Goal: Find specific page/section: Find specific page/section

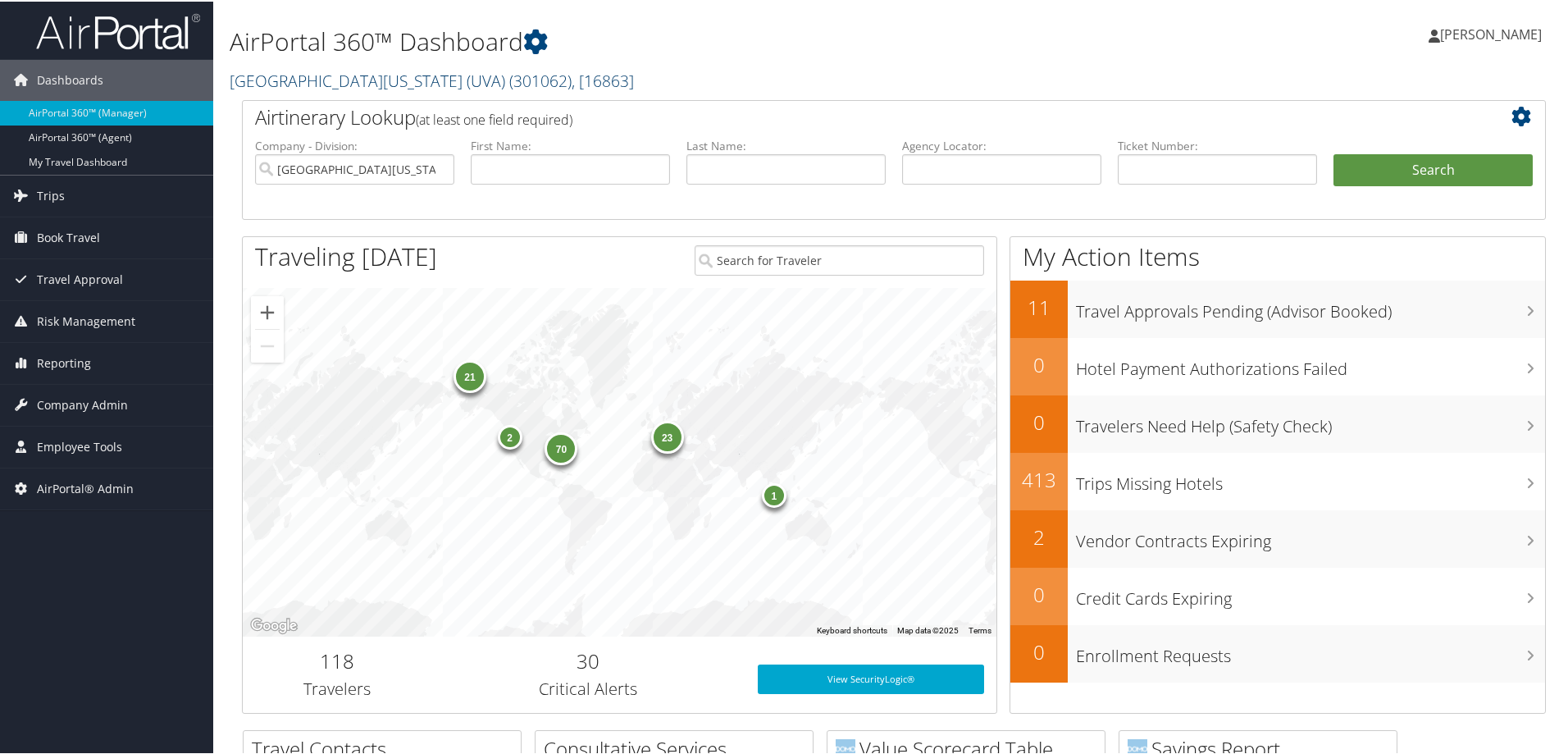
click at [264, 83] on link "University of Virginia (UVA) ( 301062 ) , [ 16863 ]" at bounding box center [431, 79] width 405 height 22
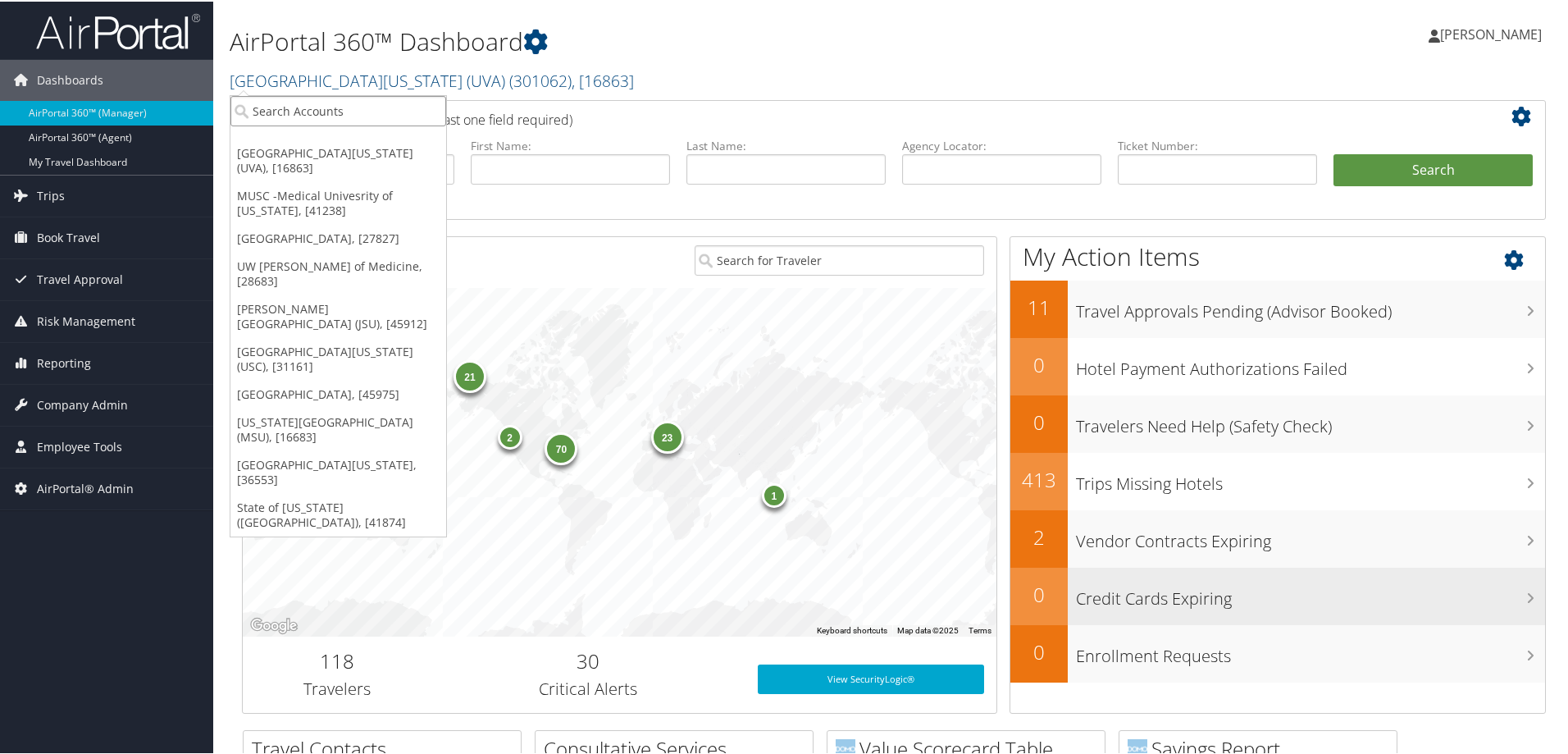
drag, startPoint x: 287, startPoint y: 110, endPoint x: 1110, endPoint y: 569, distance: 942.3
click at [288, 110] on input "search" at bounding box center [337, 109] width 215 height 31
type input "msu"
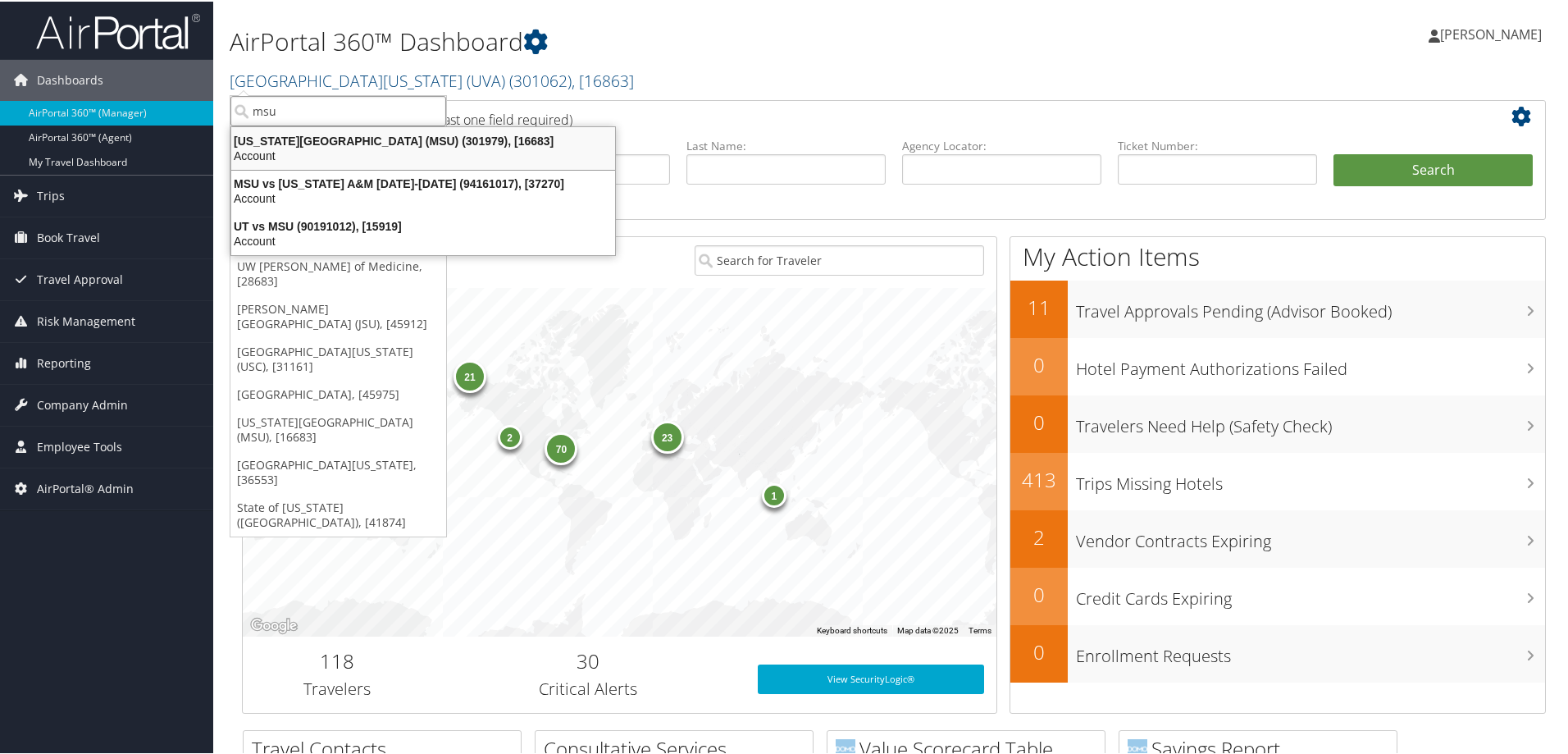
drag, startPoint x: 362, startPoint y: 157, endPoint x: 351, endPoint y: 149, distance: 13.6
click at [354, 151] on div "Account" at bounding box center [422, 154] width 404 height 15
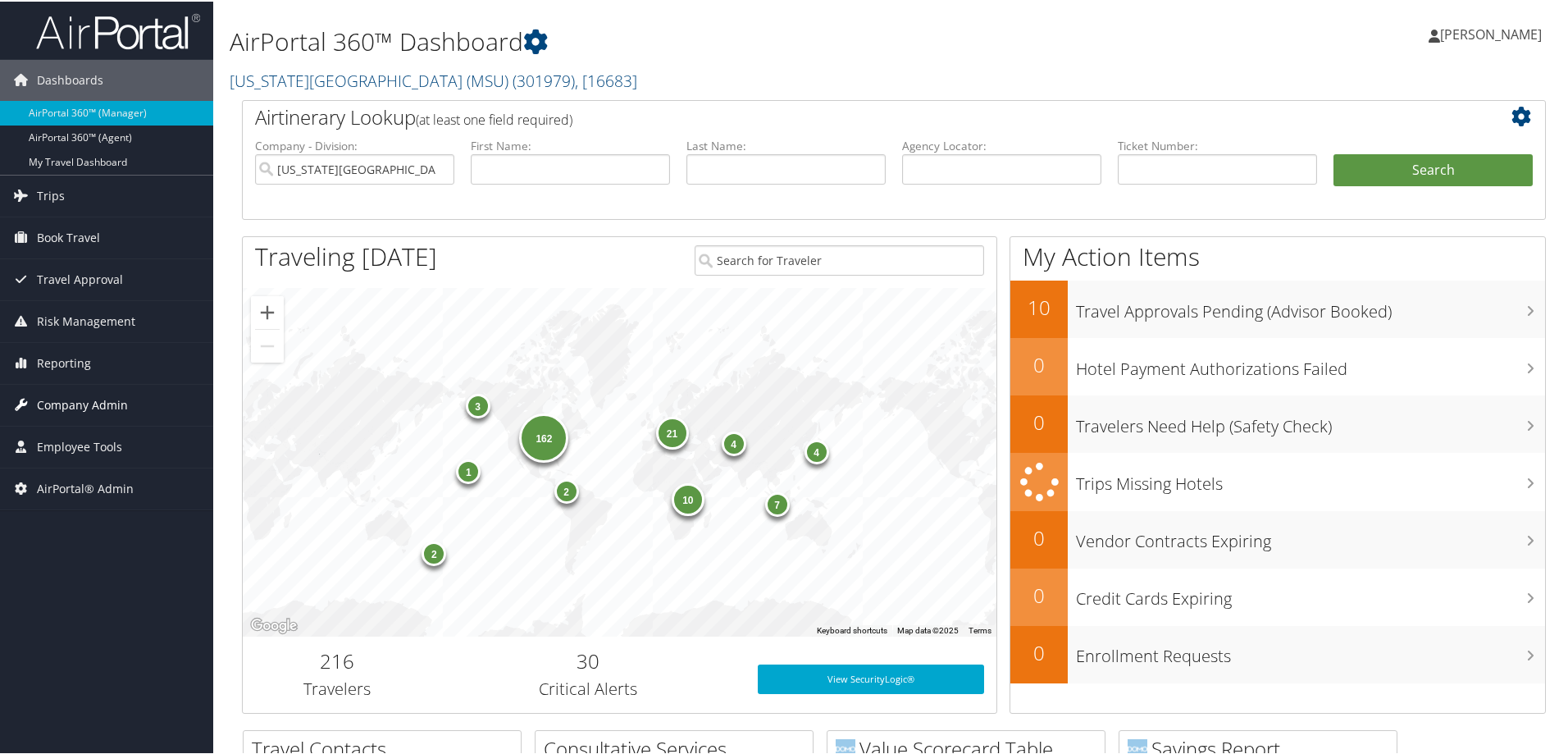
click at [119, 405] on span "Company Admin" at bounding box center [82, 403] width 91 height 41
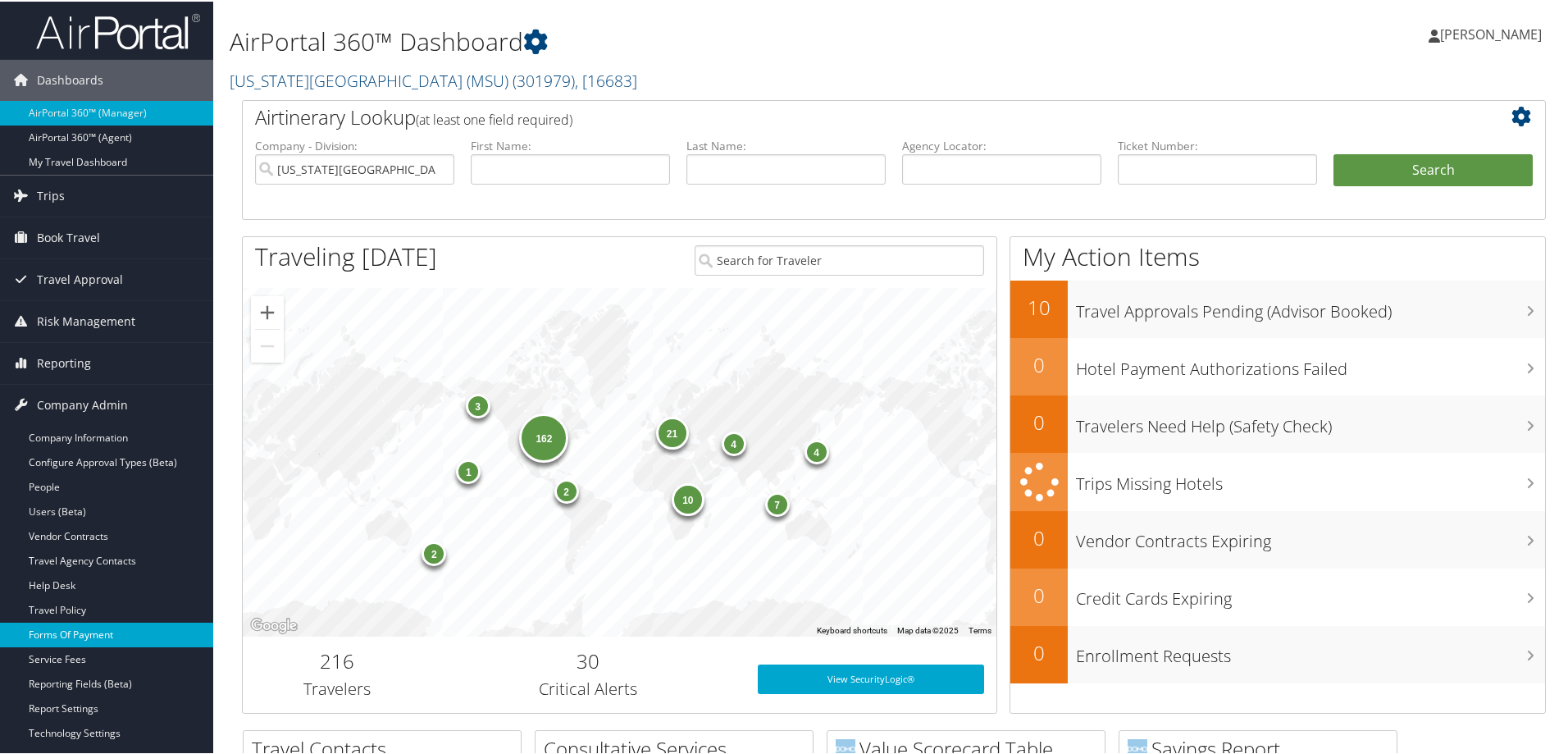
click at [96, 621] on link "Forms Of Payment" at bounding box center [106, 633] width 213 height 25
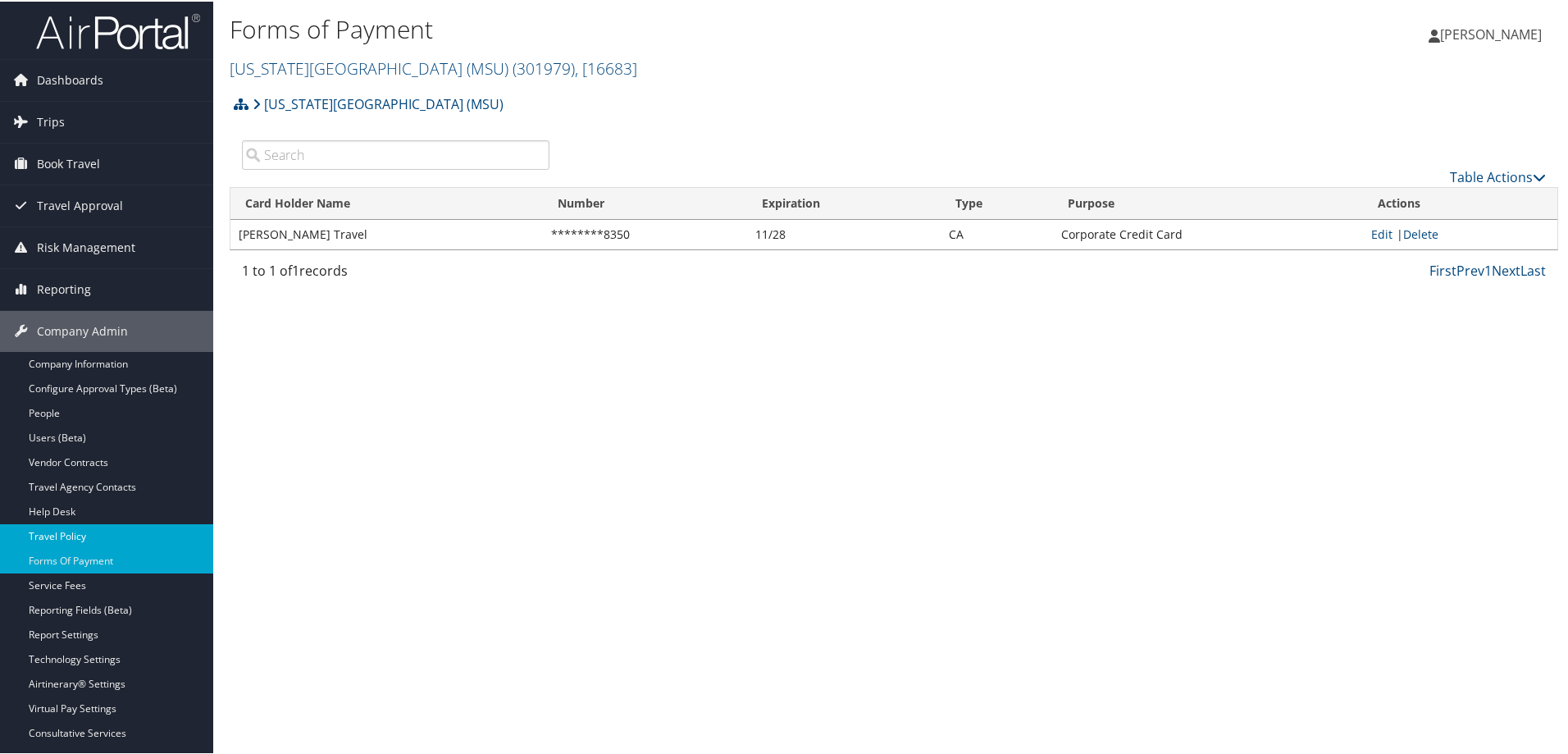
click at [60, 533] on link "Travel Policy" at bounding box center [106, 535] width 213 height 25
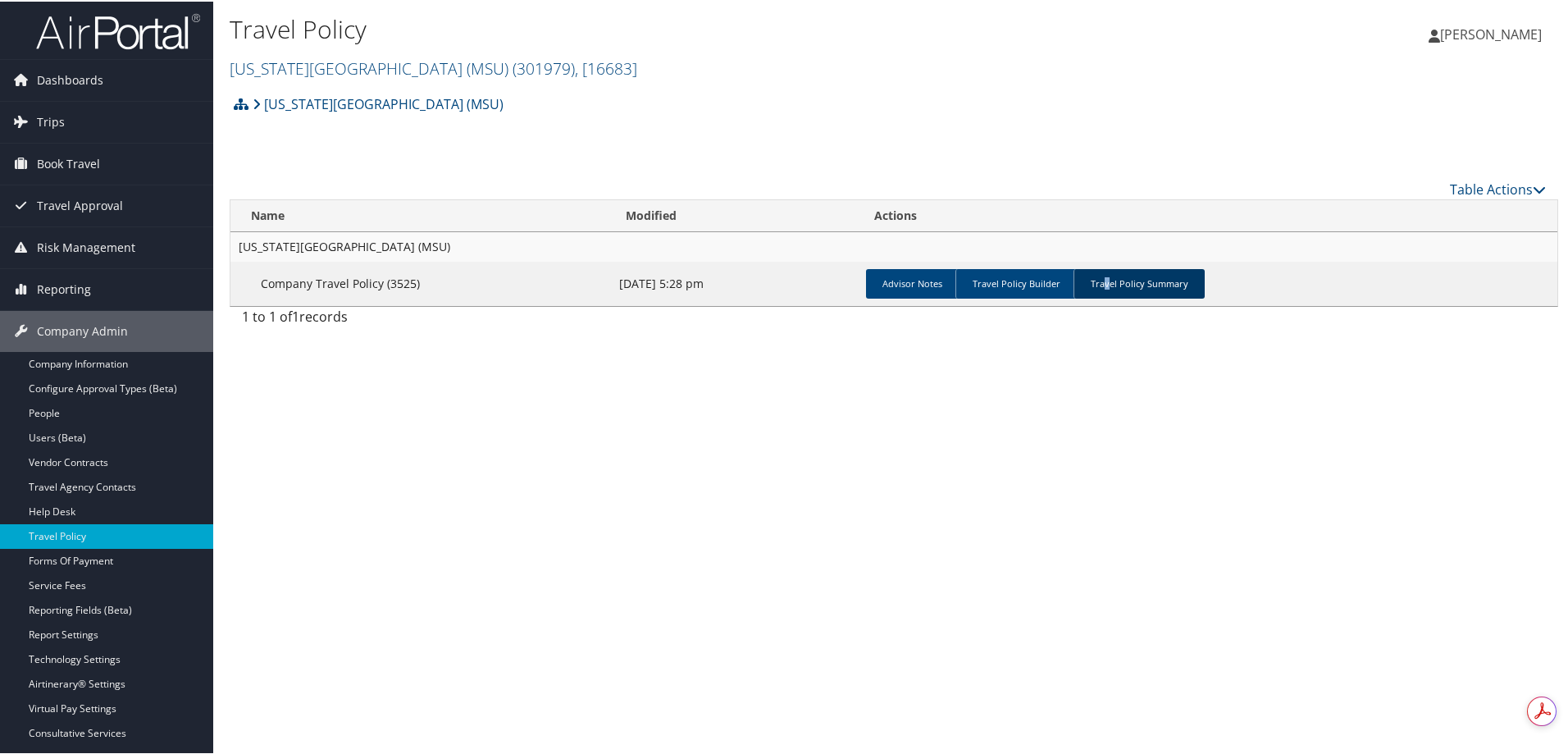
click at [1102, 275] on link "Travel Policy Summary" at bounding box center [1139, 283] width 131 height 30
